Goal: Transaction & Acquisition: Purchase product/service

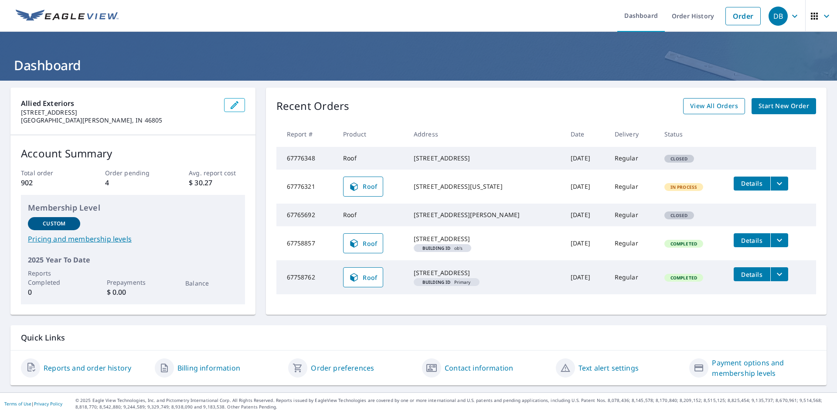
click at [714, 102] on span "View All Orders" at bounding box center [714, 106] width 48 height 11
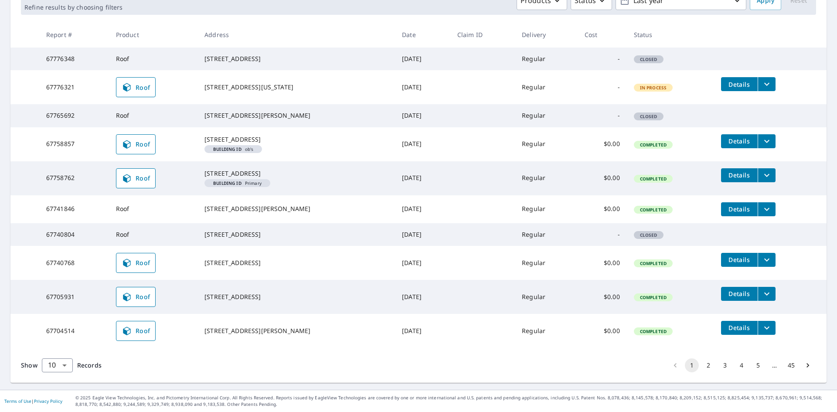
scroll to position [174, 0]
drag, startPoint x: 210, startPoint y: 240, endPoint x: 270, endPoint y: 248, distance: 59.8
click at [270, 246] on td "[STREET_ADDRESS]" at bounding box center [295, 234] width 197 height 23
copy div "[STREET_ADDRESS]"
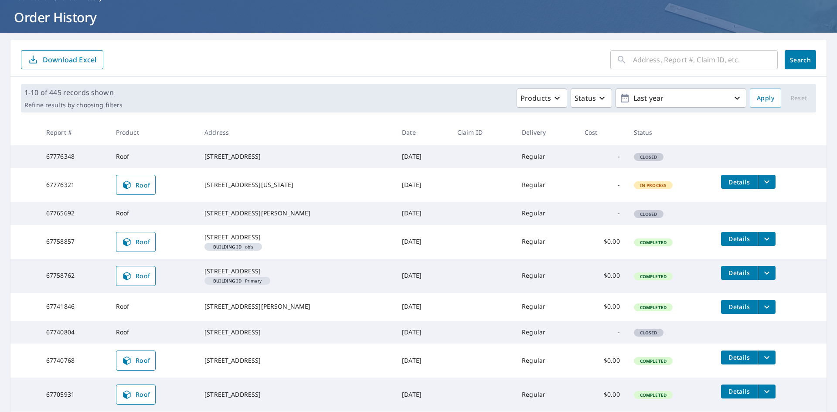
scroll to position [0, 0]
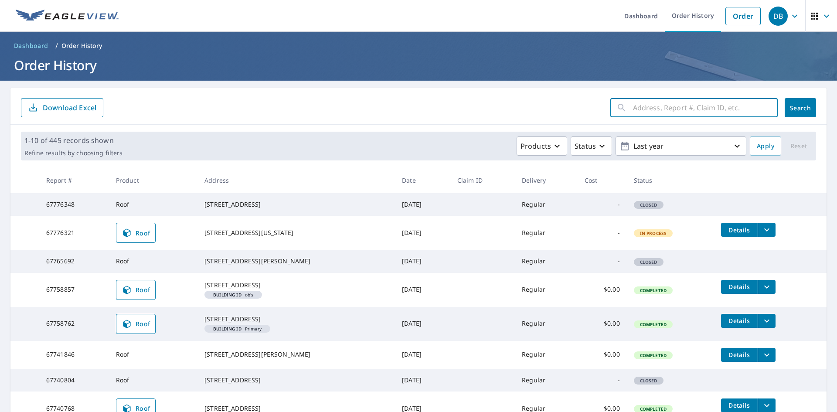
click at [656, 109] on input "text" at bounding box center [705, 107] width 145 height 24
paste input "312 W 9th St Rochester, IN 46975"
type input "312 W 9th St Rochester, IN 46975"
click at [733, 24] on link "Order" at bounding box center [742, 16] width 35 height 18
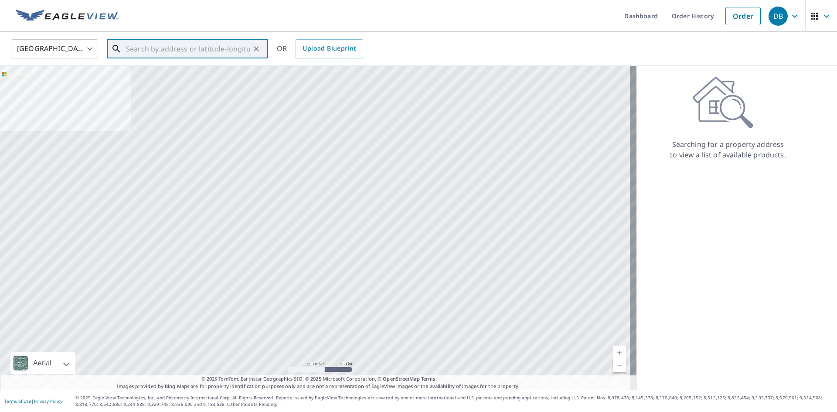
click at [180, 49] on input "text" at bounding box center [188, 49] width 124 height 24
paste input "312 W 9th St Rochester, IN 46975"
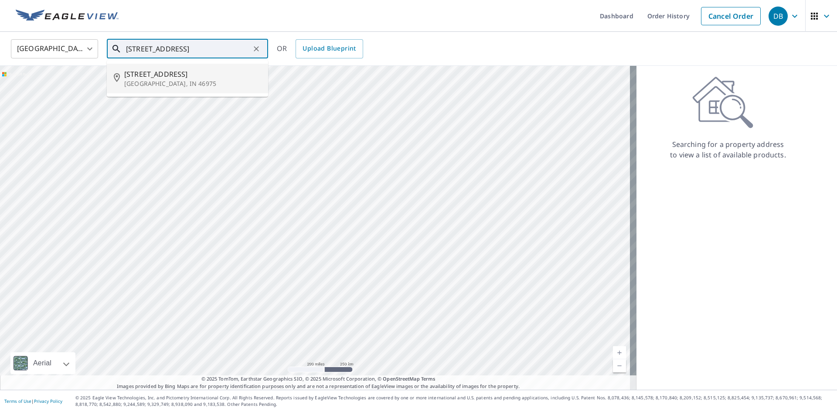
click at [212, 77] on span "312 W 9th St" at bounding box center [192, 74] width 137 height 10
type input "312 W 9th St Rochester, IN 46975"
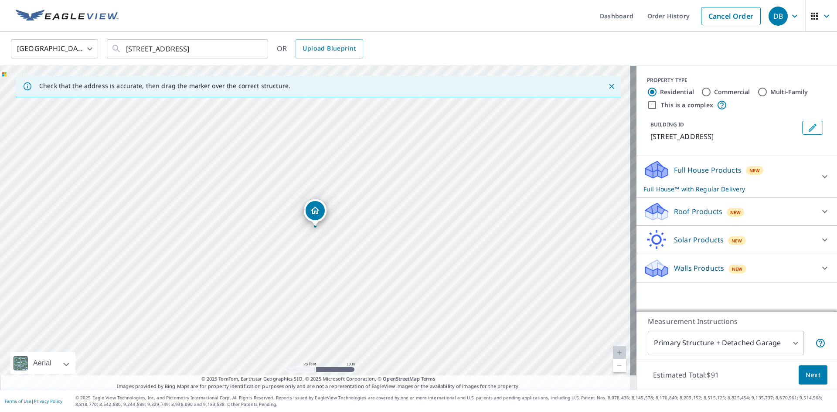
click at [744, 181] on div "Full House Products New Full House™ with Regular Delivery" at bounding box center [728, 177] width 171 height 34
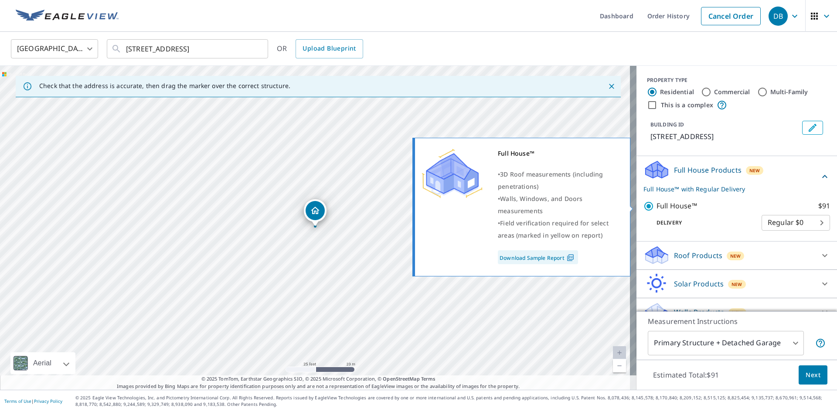
click at [643, 205] on input "Full House™ $91" at bounding box center [649, 206] width 13 height 10
checkbox input "false"
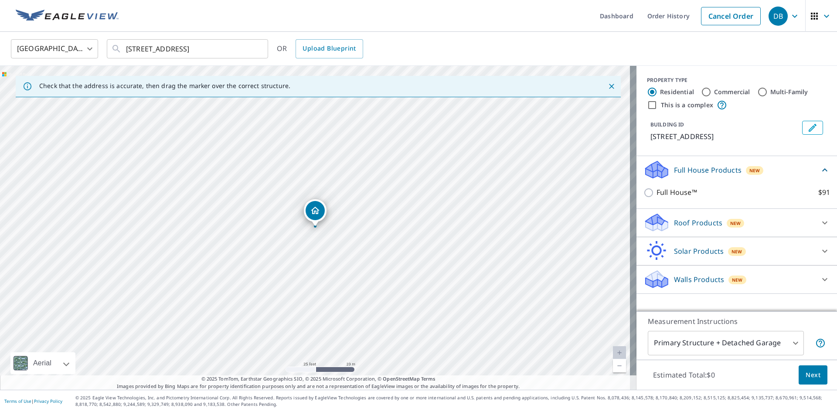
click at [752, 221] on div "Roof Products New" at bounding box center [728, 222] width 171 height 20
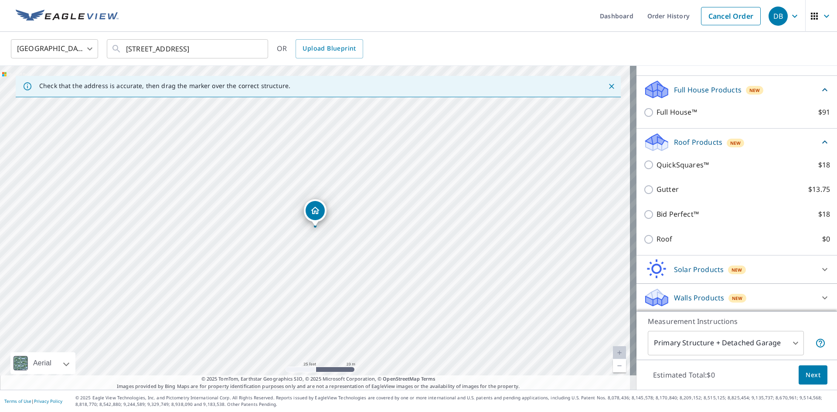
scroll to position [81, 0]
click at [656, 238] on p "Roof" at bounding box center [664, 238] width 16 height 11
click at [655, 238] on input "Roof $0" at bounding box center [649, 238] width 13 height 10
checkbox input "true"
type input "3"
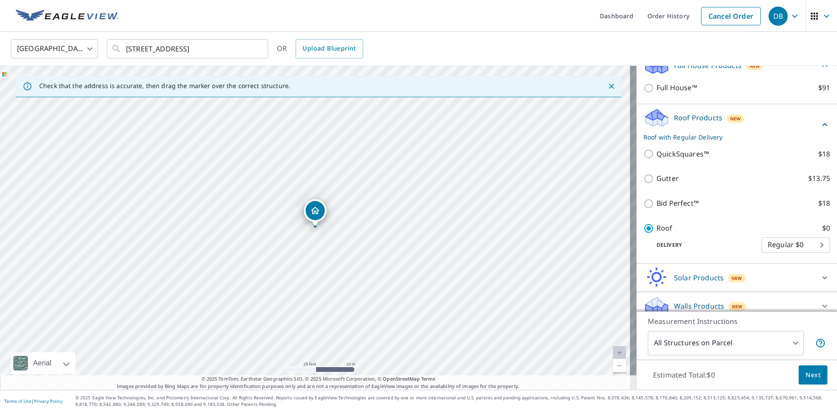
click at [816, 373] on button "Next" at bounding box center [812, 375] width 29 height 20
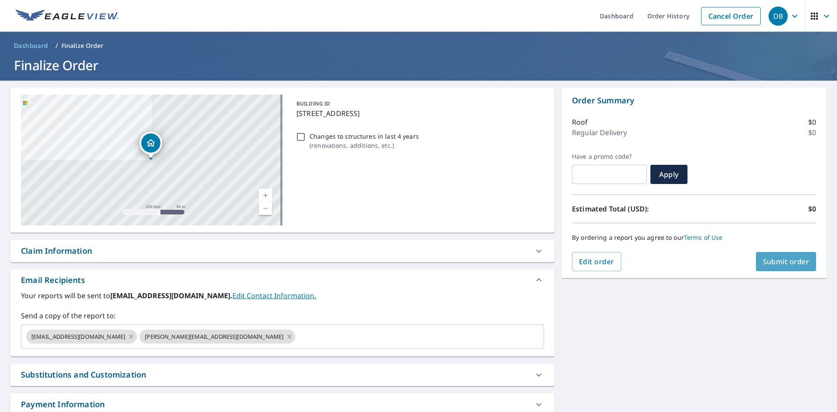
click at [783, 261] on span "Submit order" at bounding box center [786, 262] width 47 height 10
checkbox input "true"
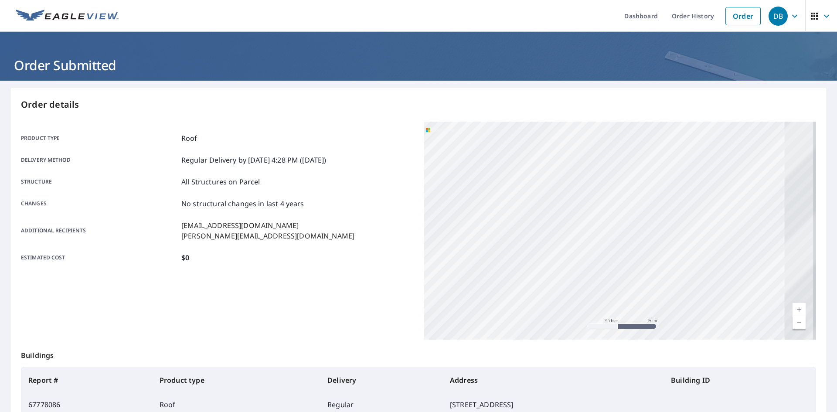
drag, startPoint x: 703, startPoint y: 227, endPoint x: 396, endPoint y: 268, distance: 309.4
click at [396, 268] on div "Product type Roof Delivery method Regular Delivery by 10/08/2025 4:28 PM (Wedne…" at bounding box center [418, 231] width 795 height 218
click at [447, 283] on div "312 W 9th St Rochester, IN 46975" at bounding box center [620, 231] width 392 height 218
drag, startPoint x: 753, startPoint y: 230, endPoint x: 678, endPoint y: 339, distance: 132.2
click at [678, 339] on div "312 W 9th St Rochester, IN 46975" at bounding box center [620, 231] width 392 height 218
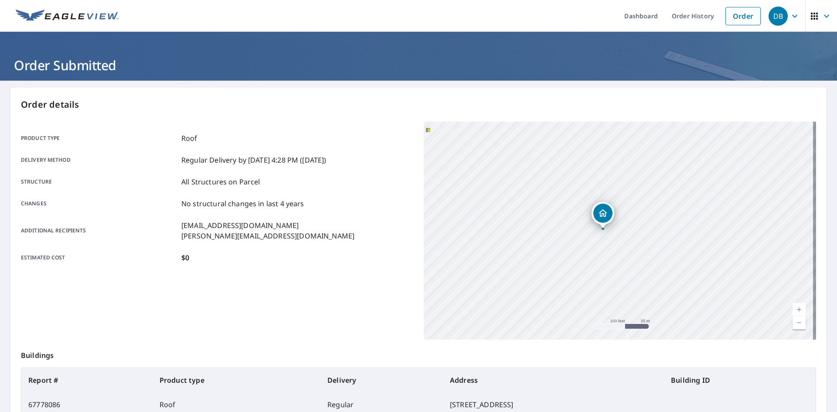
drag, startPoint x: 612, startPoint y: 230, endPoint x: 557, endPoint y: 234, distance: 55.6
click at [557, 234] on div "312 W 9th St Rochester, IN 46975" at bounding box center [620, 231] width 392 height 218
drag, startPoint x: 682, startPoint y: 250, endPoint x: 676, endPoint y: 253, distance: 6.6
click at [676, 253] on div "312 W 9th St Rochester, IN 46975" at bounding box center [620, 231] width 392 height 218
drag, startPoint x: 682, startPoint y: 213, endPoint x: 661, endPoint y: 218, distance: 22.3
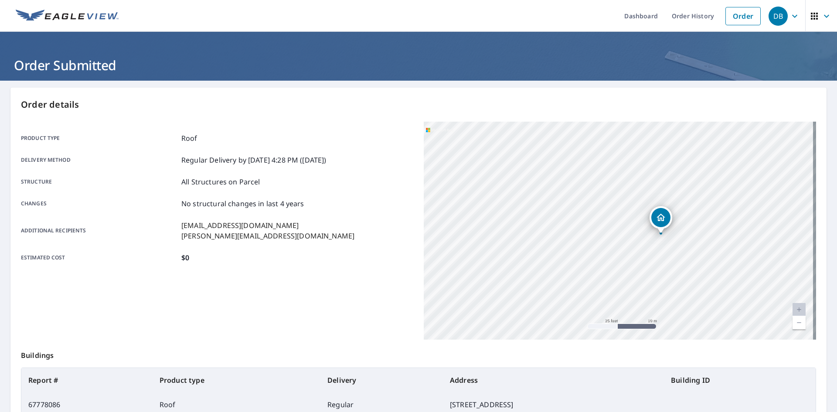
click at [661, 218] on icon "Dropped pin, building 1, Residential property, 312 W 9th St Rochester, IN 46975" at bounding box center [660, 217] width 10 height 10
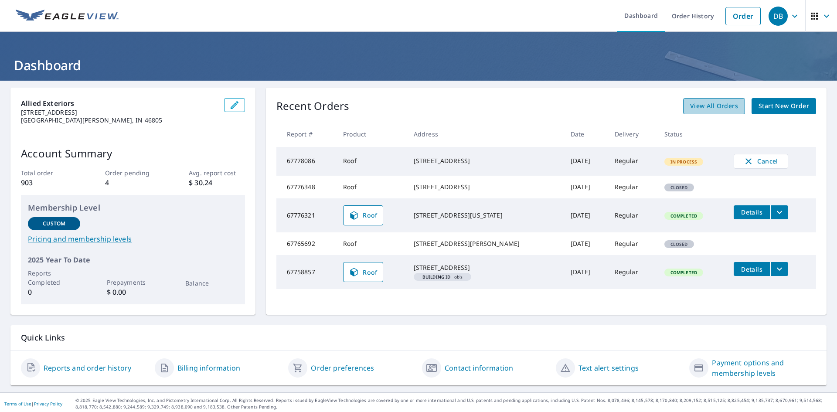
click at [709, 110] on span "View All Orders" at bounding box center [714, 106] width 48 height 11
